Goal: Task Accomplishment & Management: Manage account settings

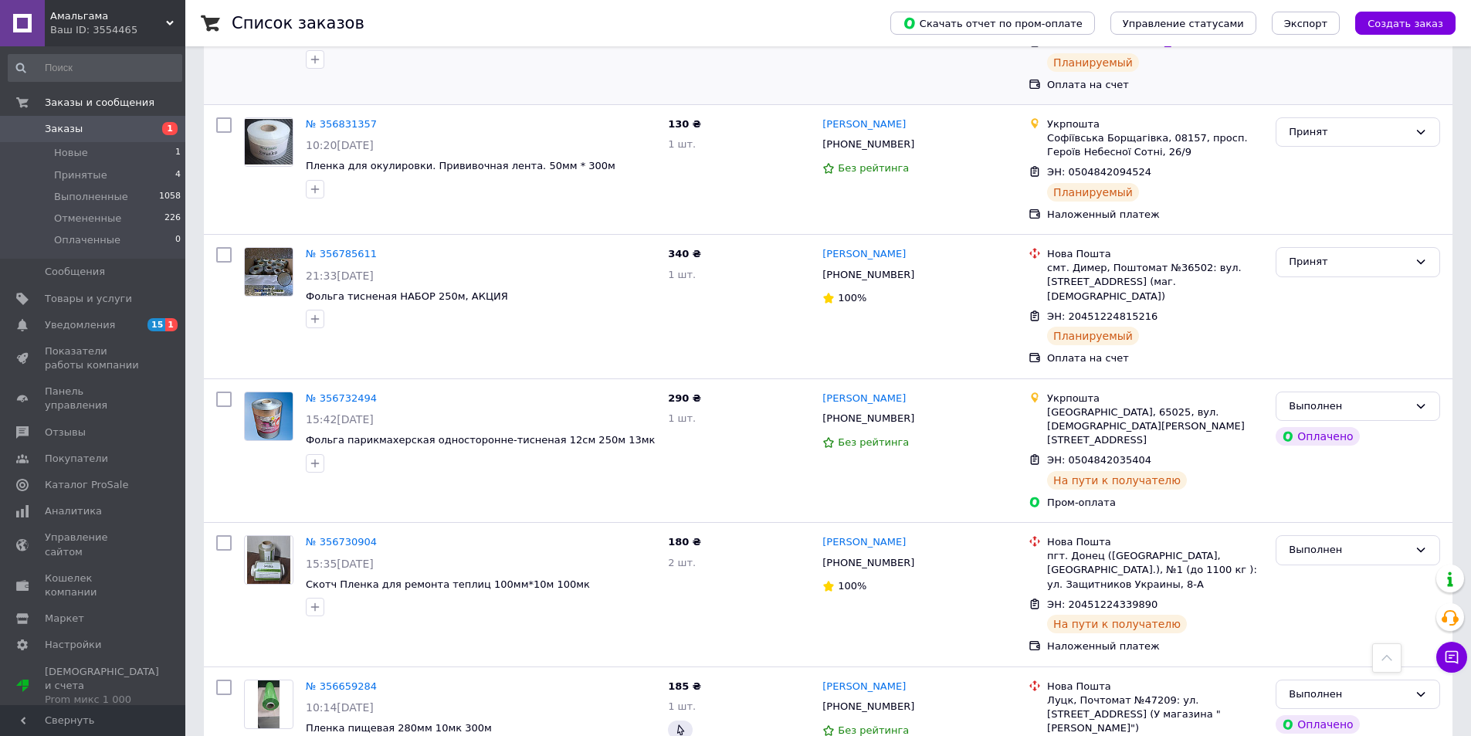
scroll to position [618, 0]
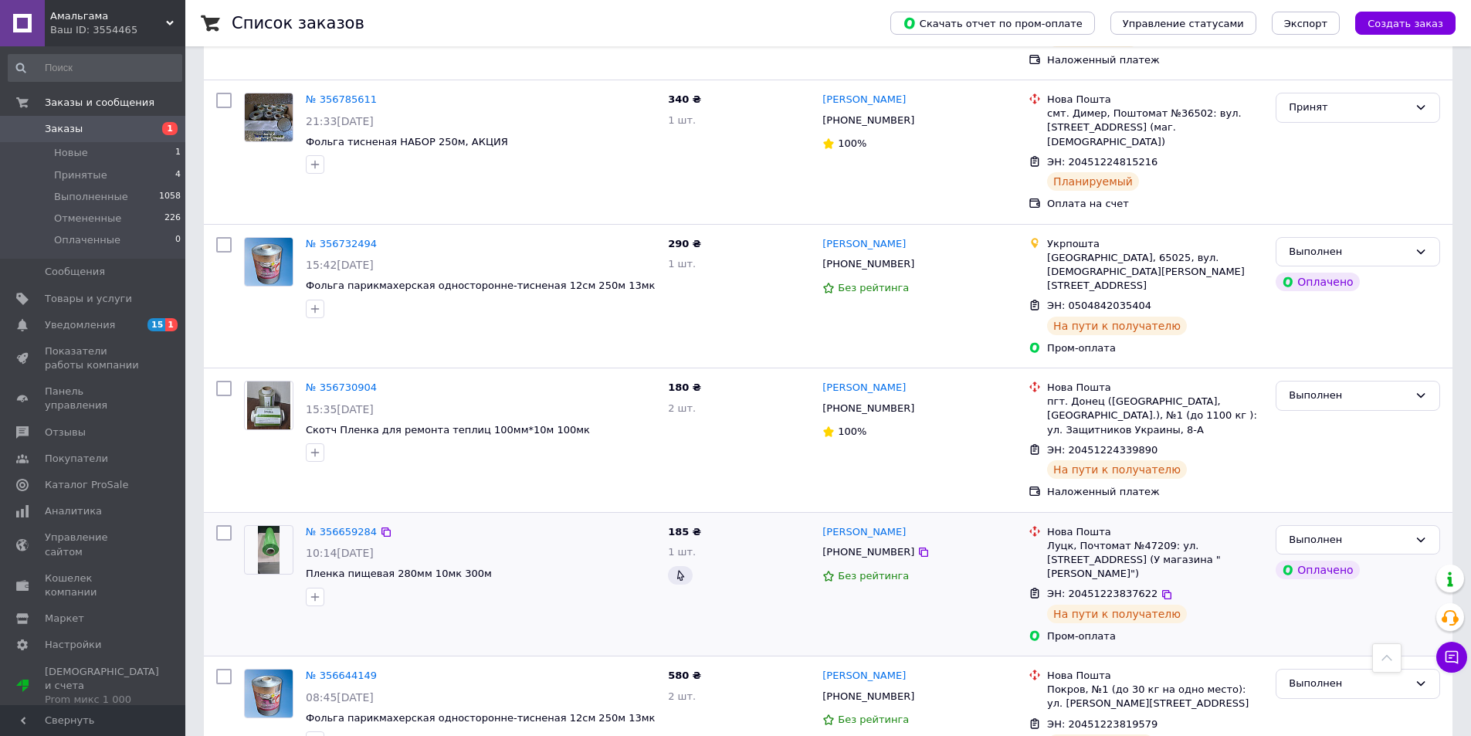
drag, startPoint x: 342, startPoint y: 469, endPoint x: 395, endPoint y: 472, distance: 52.6
click at [395, 545] on div "10:14[DATE]" at bounding box center [481, 552] width 350 height 15
click at [916, 522] on div "Юлія Давидюк +380506313410 Без рейтинга" at bounding box center [919, 584] width 206 height 131
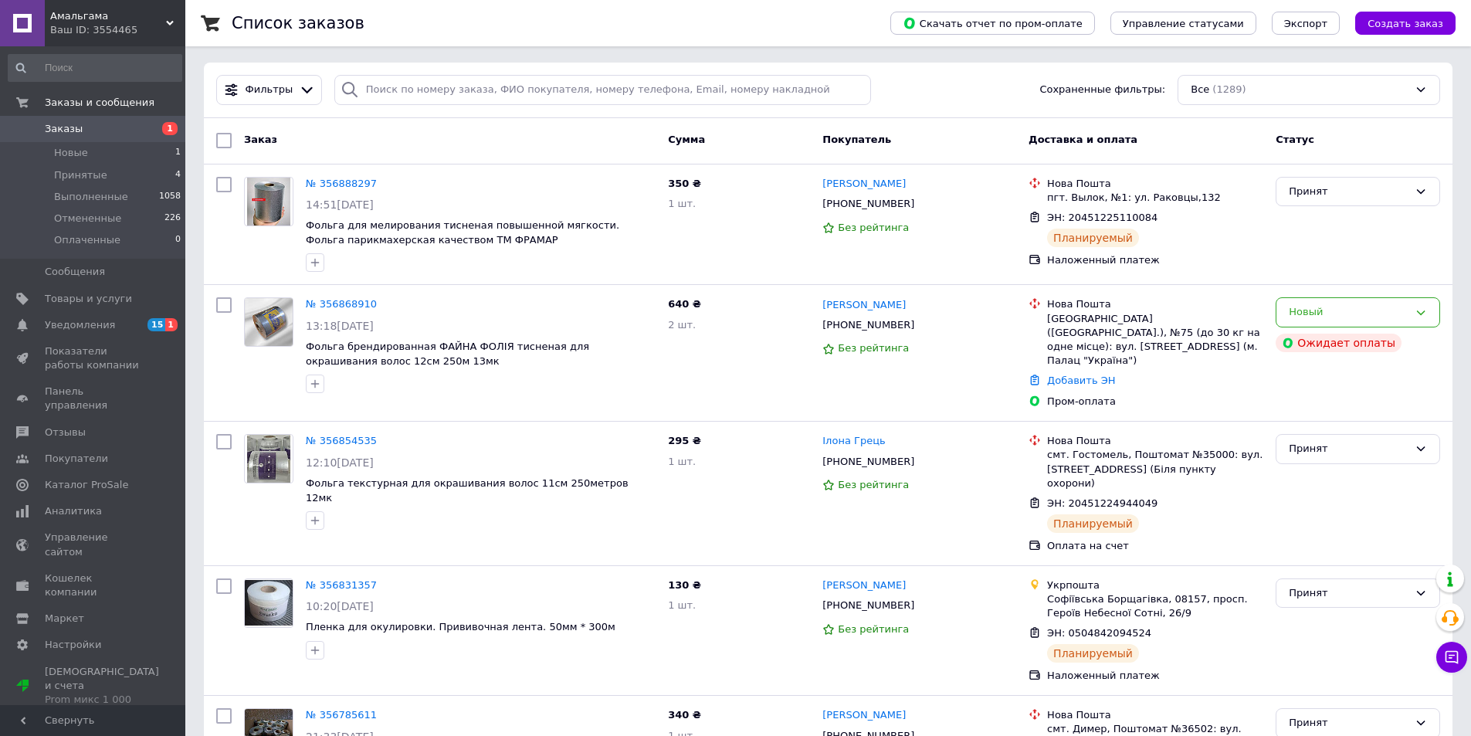
scroll to position [0, 0]
